Goal: Use online tool/utility: Utilize a website feature to perform a specific function

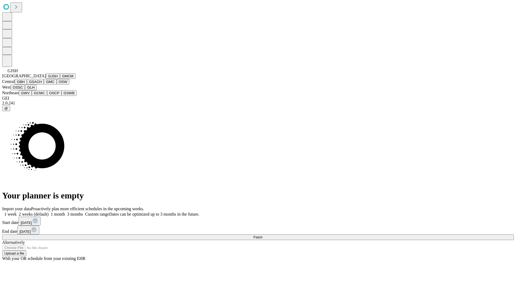
click at [46, 79] on button "GJSH" at bounding box center [53, 76] width 14 height 6
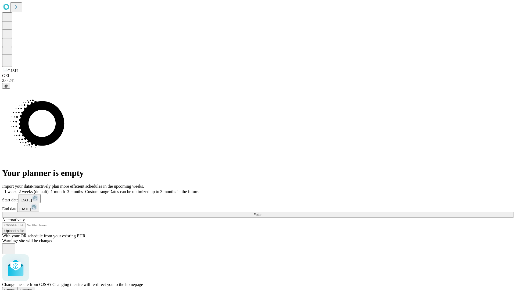
click at [33, 288] on span "Confirm" at bounding box center [26, 290] width 13 height 4
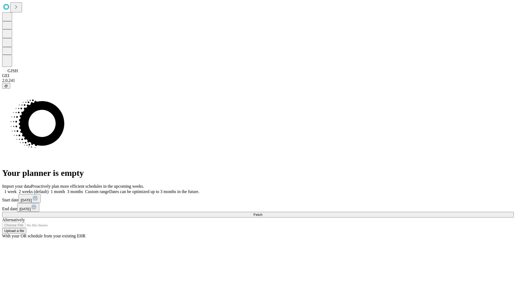
click at [65, 189] on label "1 month" at bounding box center [57, 191] width 16 height 5
click at [262, 213] on span "Fetch" at bounding box center [257, 215] width 9 height 4
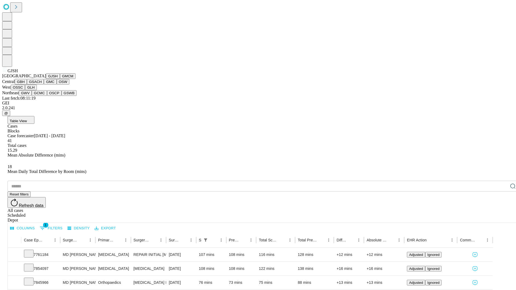
click at [60, 79] on button "GMCM" at bounding box center [68, 76] width 16 height 6
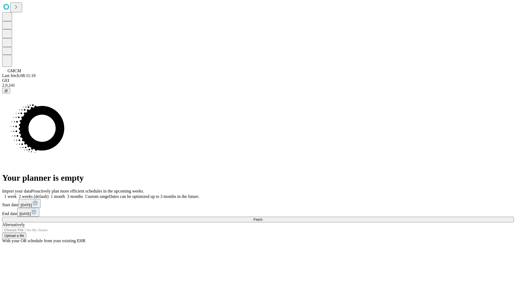
click at [65, 194] on label "1 month" at bounding box center [57, 196] width 16 height 5
click at [262, 218] on span "Fetch" at bounding box center [257, 220] width 9 height 4
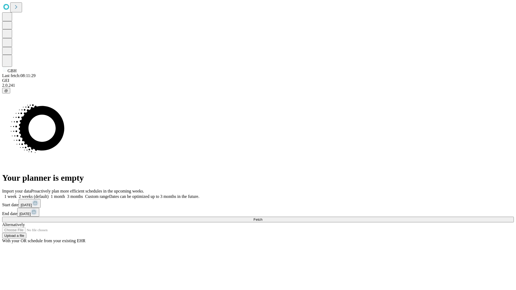
click at [65, 194] on label "1 month" at bounding box center [57, 196] width 16 height 5
click at [262, 218] on span "Fetch" at bounding box center [257, 220] width 9 height 4
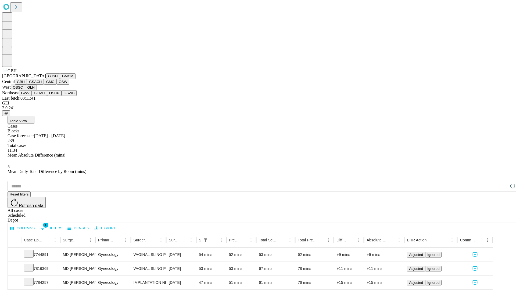
click at [42, 85] on button "GSACH" at bounding box center [35, 82] width 17 height 6
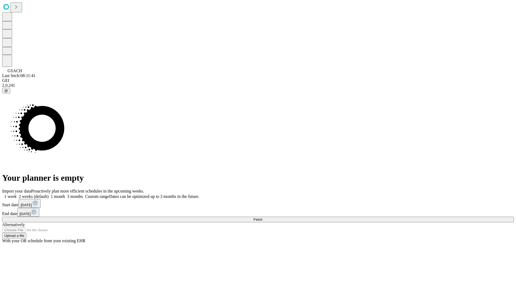
click at [65, 194] on label "1 month" at bounding box center [57, 196] width 16 height 5
click at [262, 218] on span "Fetch" at bounding box center [257, 220] width 9 height 4
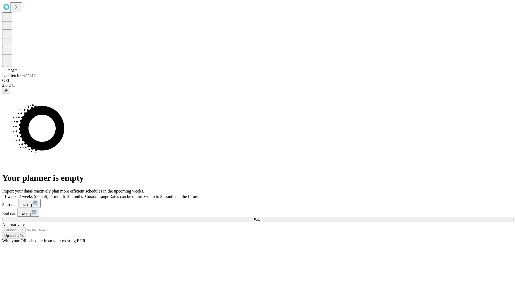
click at [65, 194] on label "1 month" at bounding box center [57, 196] width 16 height 5
click at [262, 218] on span "Fetch" at bounding box center [257, 220] width 9 height 4
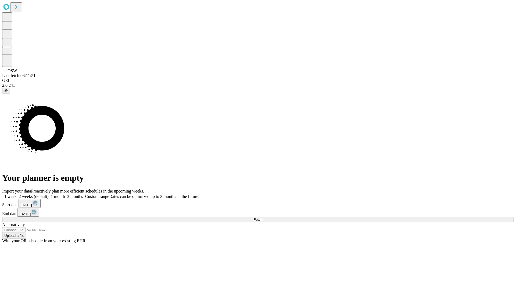
click at [65, 194] on label "1 month" at bounding box center [57, 196] width 16 height 5
click at [262, 218] on span "Fetch" at bounding box center [257, 220] width 9 height 4
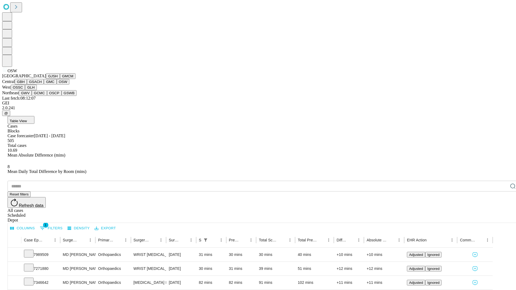
click at [25, 90] on button "OSSC" at bounding box center [18, 88] width 15 height 6
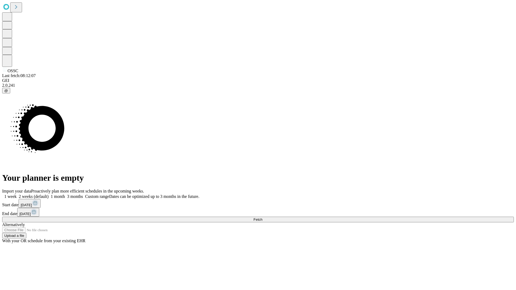
click at [65, 194] on label "1 month" at bounding box center [57, 196] width 16 height 5
click at [262, 218] on span "Fetch" at bounding box center [257, 220] width 9 height 4
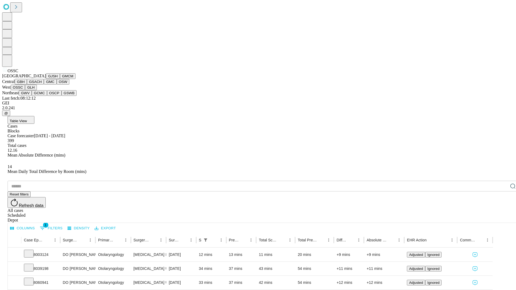
click at [37, 90] on button "GLH" at bounding box center [31, 88] width 12 height 6
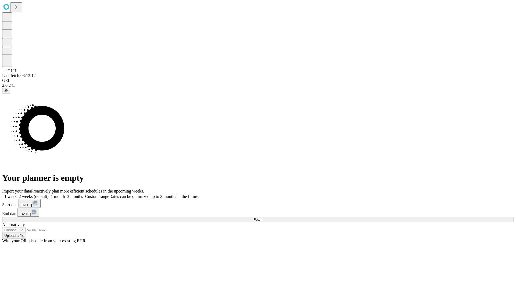
click at [262, 218] on span "Fetch" at bounding box center [257, 220] width 9 height 4
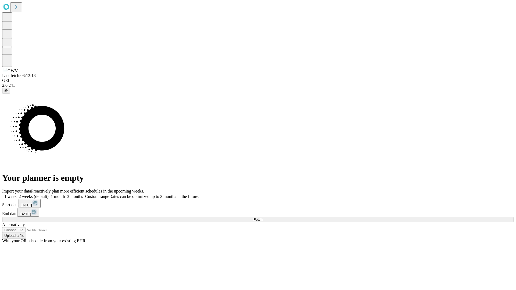
click at [65, 194] on label "1 month" at bounding box center [57, 196] width 16 height 5
click at [262, 218] on span "Fetch" at bounding box center [257, 220] width 9 height 4
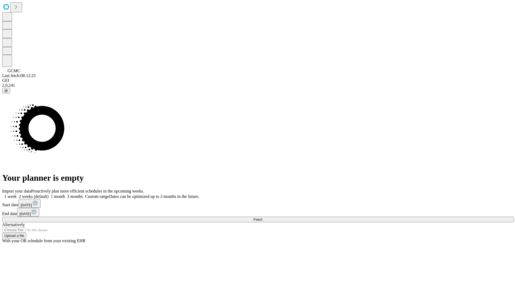
click at [65, 194] on label "1 month" at bounding box center [57, 196] width 16 height 5
click at [262, 218] on span "Fetch" at bounding box center [257, 220] width 9 height 4
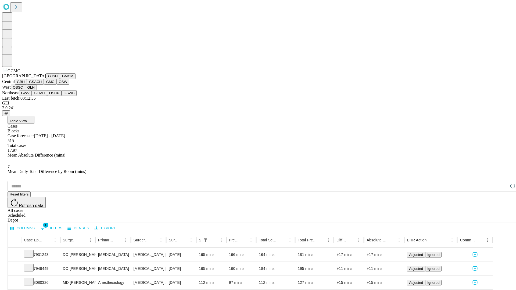
click at [47, 96] on button "OSCP" at bounding box center [54, 93] width 15 height 6
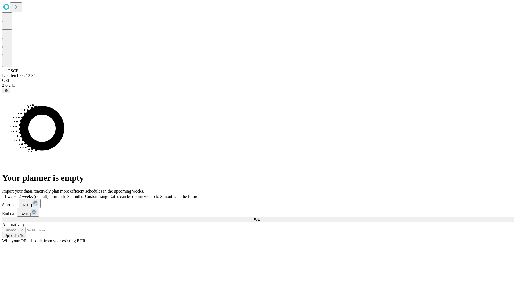
click at [65, 194] on label "1 month" at bounding box center [57, 196] width 16 height 5
click at [262, 218] on span "Fetch" at bounding box center [257, 220] width 9 height 4
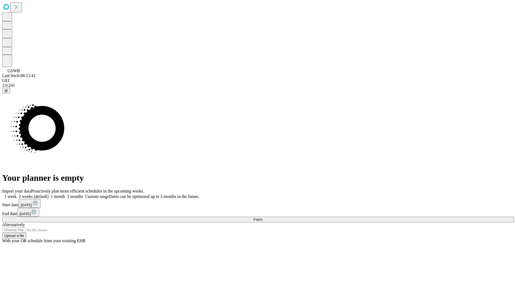
click at [262, 218] on span "Fetch" at bounding box center [257, 220] width 9 height 4
